Goal: Task Accomplishment & Management: Use online tool/utility

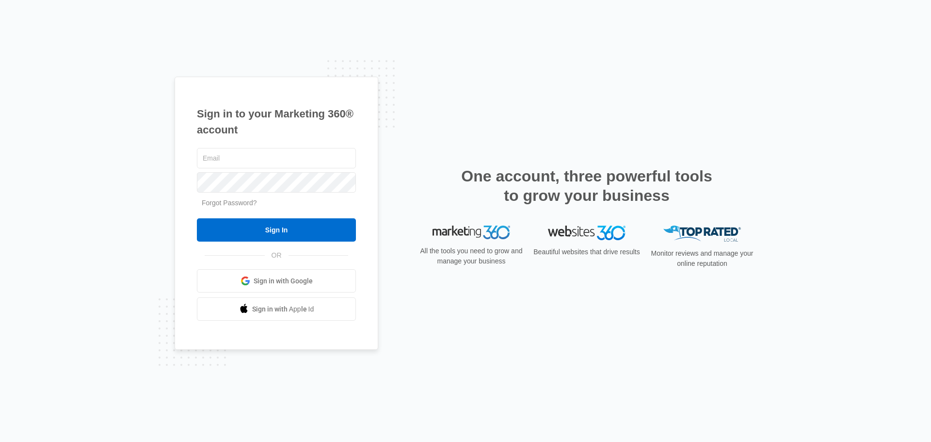
type input "[PERSON_NAME][EMAIL_ADDRESS][PERSON_NAME][DOMAIN_NAME]"
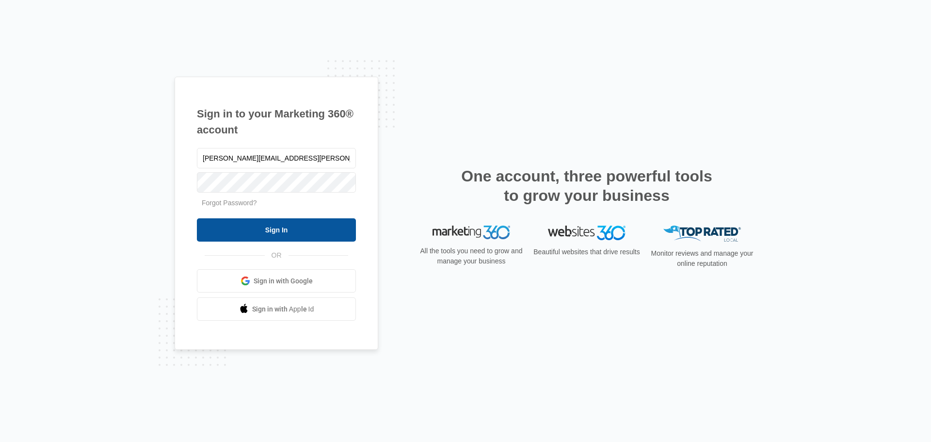
click at [276, 233] on input "Sign In" at bounding box center [276, 229] width 159 height 23
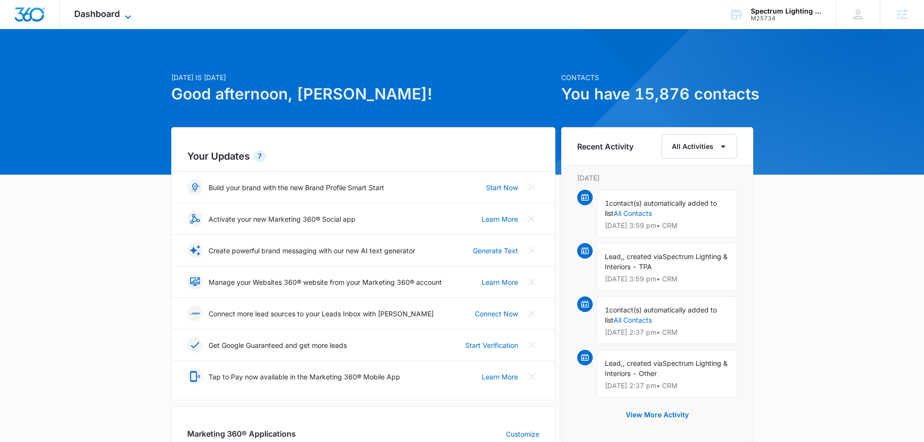
click at [105, 11] on span "Dashboard" at bounding box center [97, 14] width 46 height 10
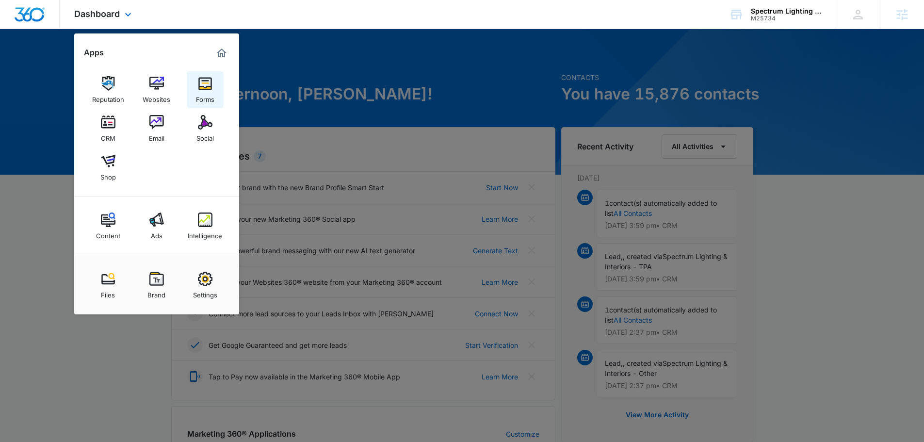
click at [213, 92] on div "Forms" at bounding box center [205, 97] width 18 height 13
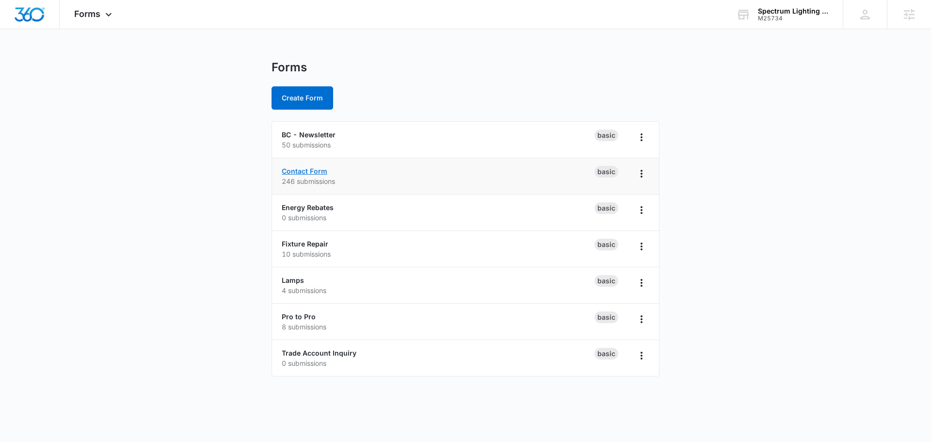
click at [308, 172] on link "Contact Form" at bounding box center [305, 171] width 46 height 8
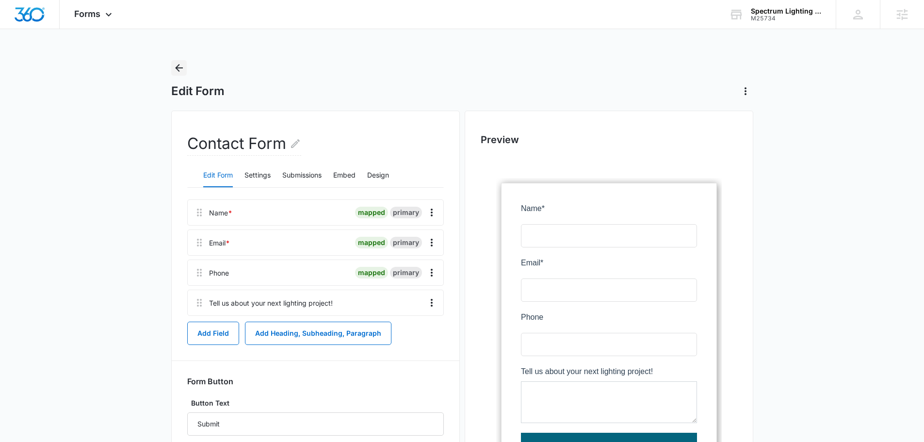
click at [181, 71] on icon "Back" at bounding box center [179, 68] width 12 height 12
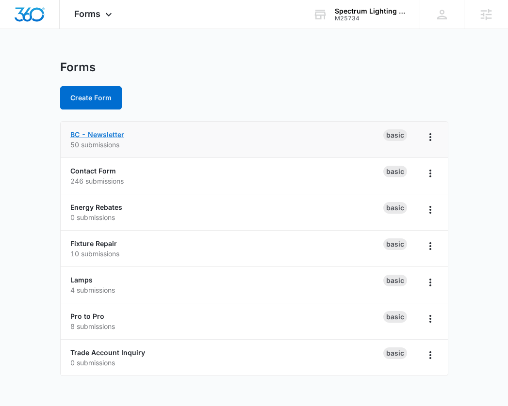
click at [92, 136] on link "BC - Newsletter" at bounding box center [97, 134] width 54 height 8
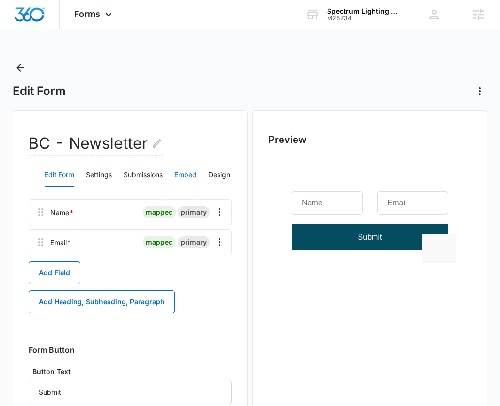
click at [187, 172] on button "Embed" at bounding box center [186, 175] width 22 height 23
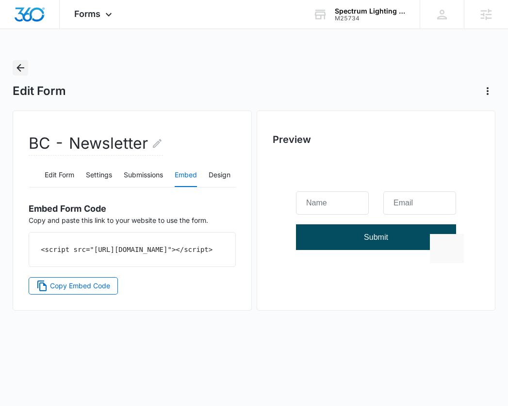
click at [16, 68] on icon "Back" at bounding box center [21, 68] width 12 height 12
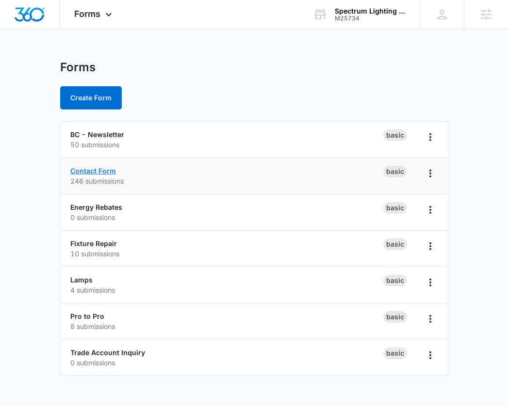
click at [92, 170] on link "Contact Form" at bounding box center [93, 171] width 46 height 8
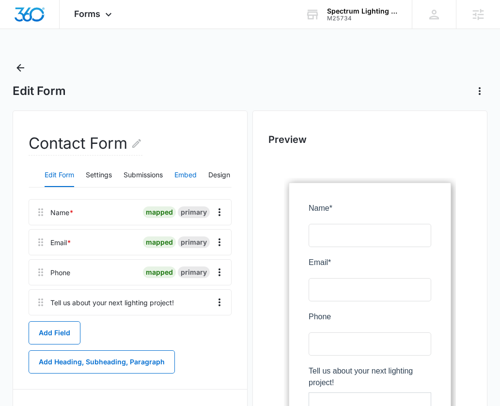
click at [187, 174] on button "Embed" at bounding box center [186, 175] width 22 height 23
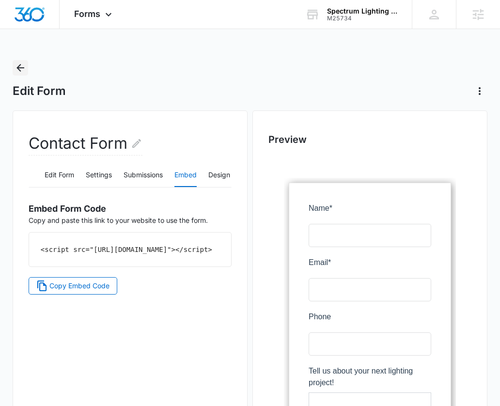
click at [15, 64] on icon "Back" at bounding box center [21, 68] width 12 height 12
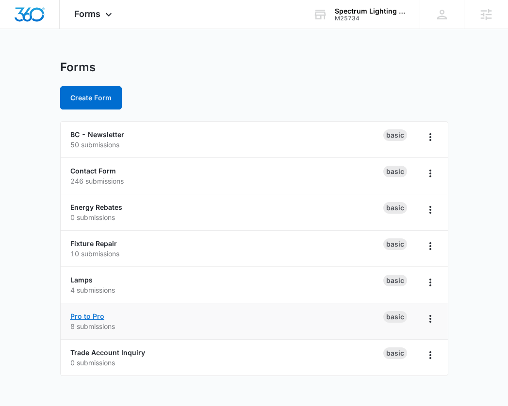
click at [92, 317] on link "Pro to Pro" at bounding box center [87, 316] width 34 height 8
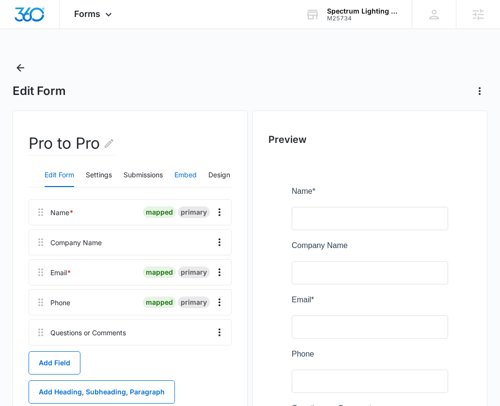
click at [192, 171] on button "Embed" at bounding box center [186, 175] width 22 height 23
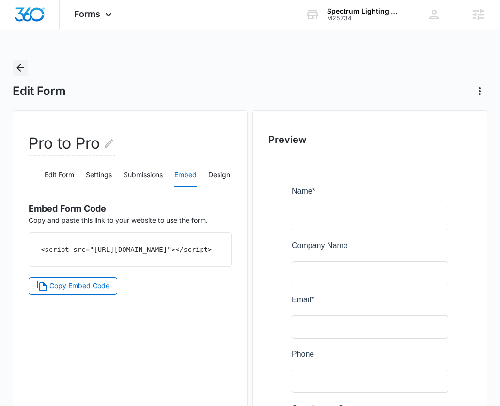
click at [24, 69] on icon "Back" at bounding box center [21, 68] width 12 height 12
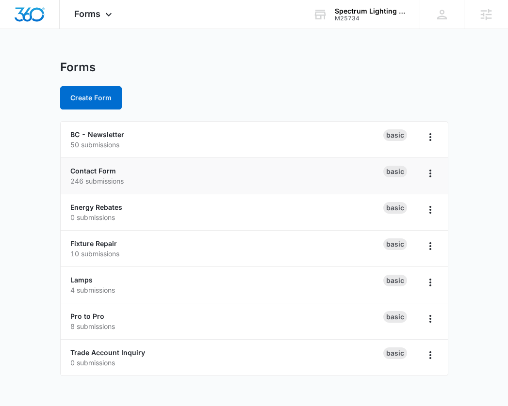
click at [99, 166] on div "Contact Form 246 submissions" at bounding box center [226, 176] width 313 height 20
click at [102, 174] on link "Contact Form" at bounding box center [93, 171] width 46 height 8
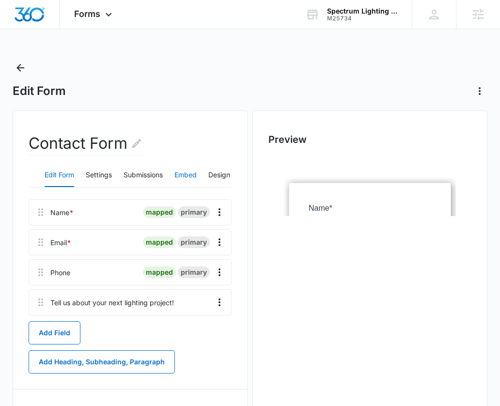
click at [187, 174] on button "Embed" at bounding box center [186, 175] width 22 height 23
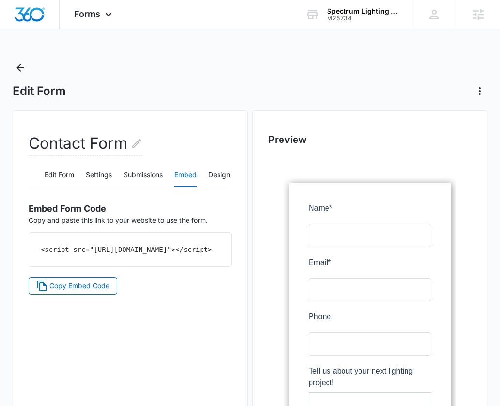
click at [101, 267] on div "<script src="[URL][DOMAIN_NAME]"></script>" at bounding box center [130, 250] width 202 height 34
click at [82, 291] on span "Copy Embed Code" at bounding box center [79, 286] width 60 height 11
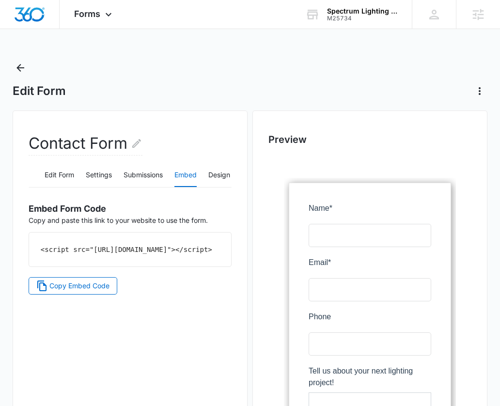
drag, startPoint x: 181, startPoint y: 319, endPoint x: 218, endPoint y: 309, distance: 38.6
click at [181, 319] on div "Contact Form Edit Form Settings Submissions Embed Design Embed Form Code Copy a…" at bounding box center [130, 326] width 235 height 430
click at [213, 174] on button "Design" at bounding box center [220, 175] width 22 height 23
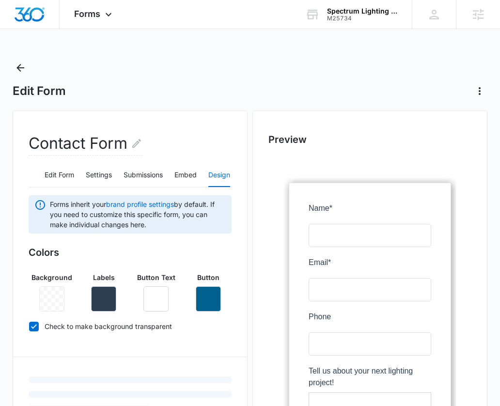
click at [48, 297] on div at bounding box center [51, 299] width 25 height 25
click at [53, 295] on div at bounding box center [51, 299] width 25 height 25
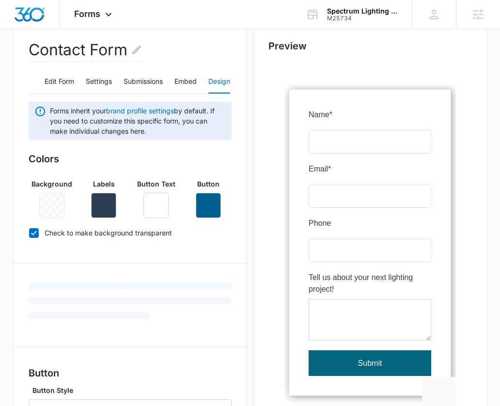
scroll to position [97, 0]
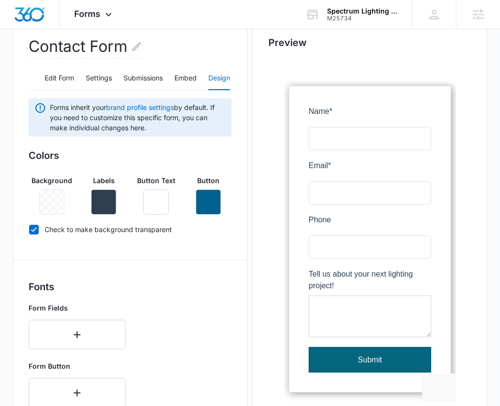
click at [32, 232] on icon at bounding box center [34, 229] width 9 height 9
click at [29, 230] on input "Check to make background transparent" at bounding box center [29, 229] width 0 height 0
checkbox input "false"
click at [162, 270] on div "Forms inherit your brand profile settings by default. If you need to customize …" at bounding box center [130, 381] width 203 height 566
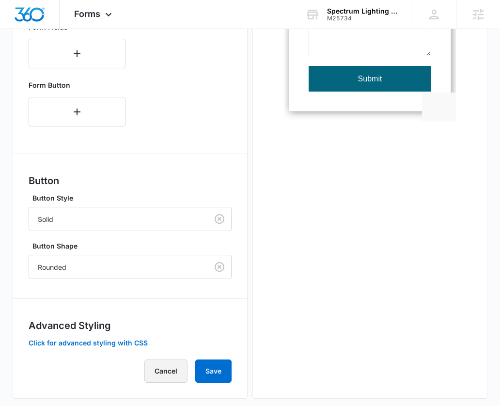
scroll to position [388, 0]
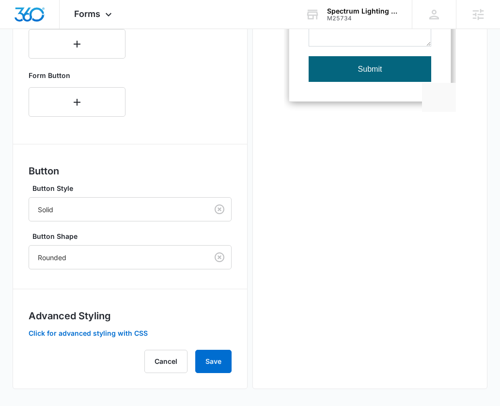
click at [233, 365] on div "Contact Form Edit Form Settings Submissions Embed Design Forms inherit your bra…" at bounding box center [130, 56] width 235 height 667
click at [217, 364] on button "Save" at bounding box center [213, 361] width 36 height 23
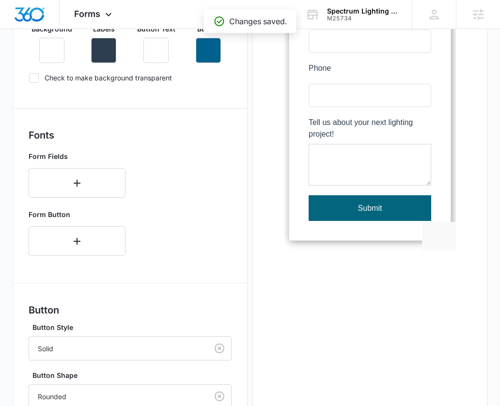
scroll to position [97, 0]
